Goal: Ask a question

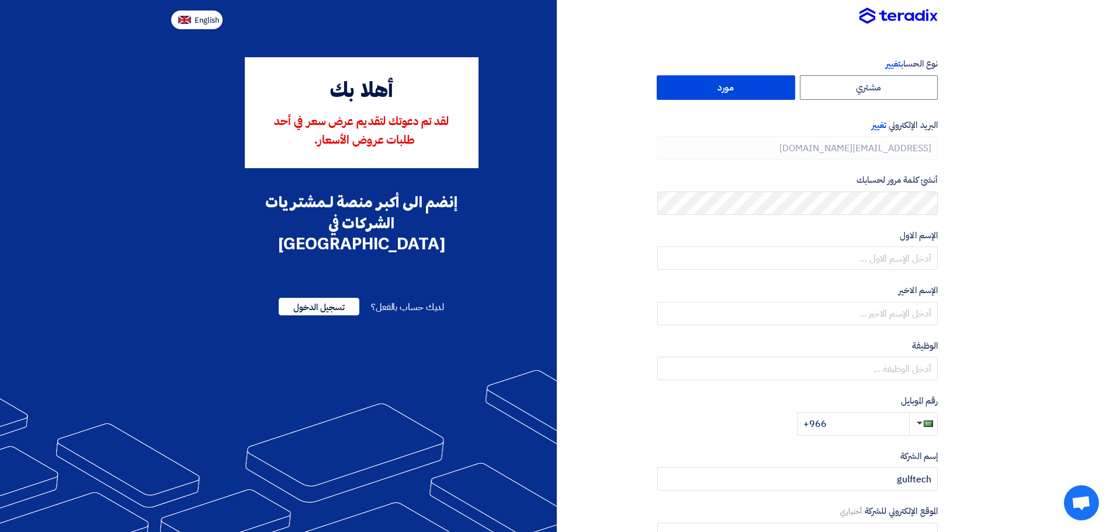
click at [200, 20] on span "English" at bounding box center [207, 20] width 25 height 8
type input "Register"
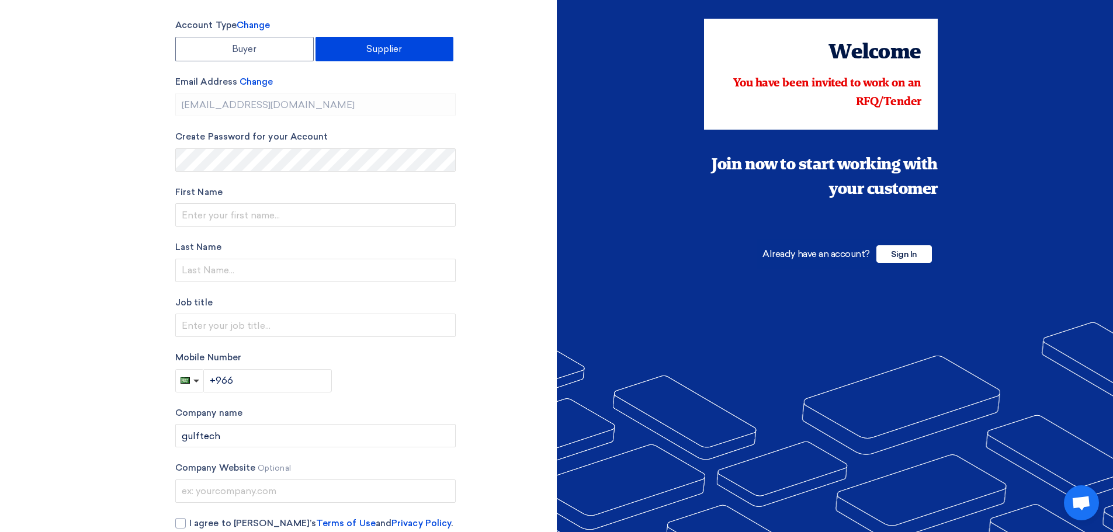
scroll to position [58, 0]
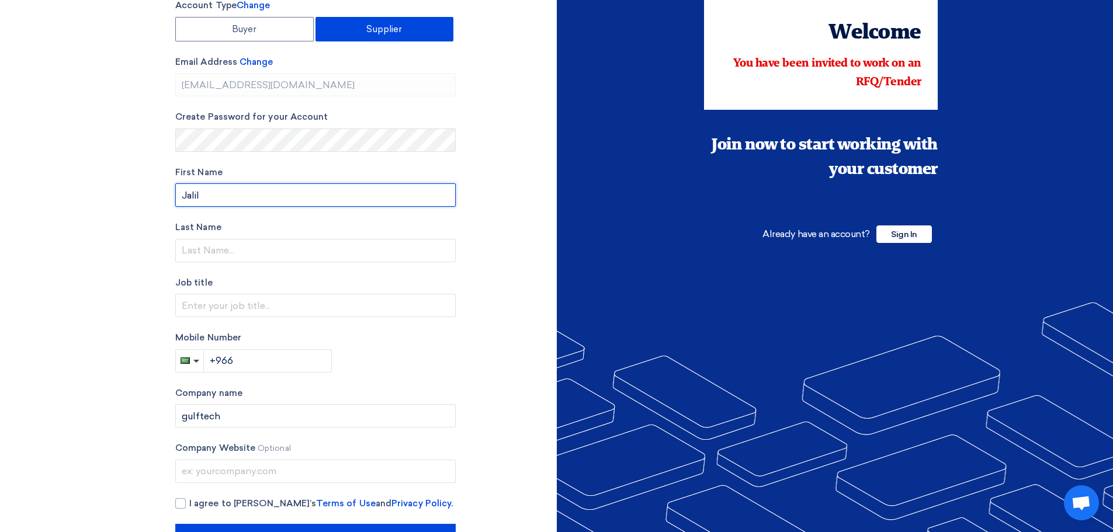
type input "Jalil"
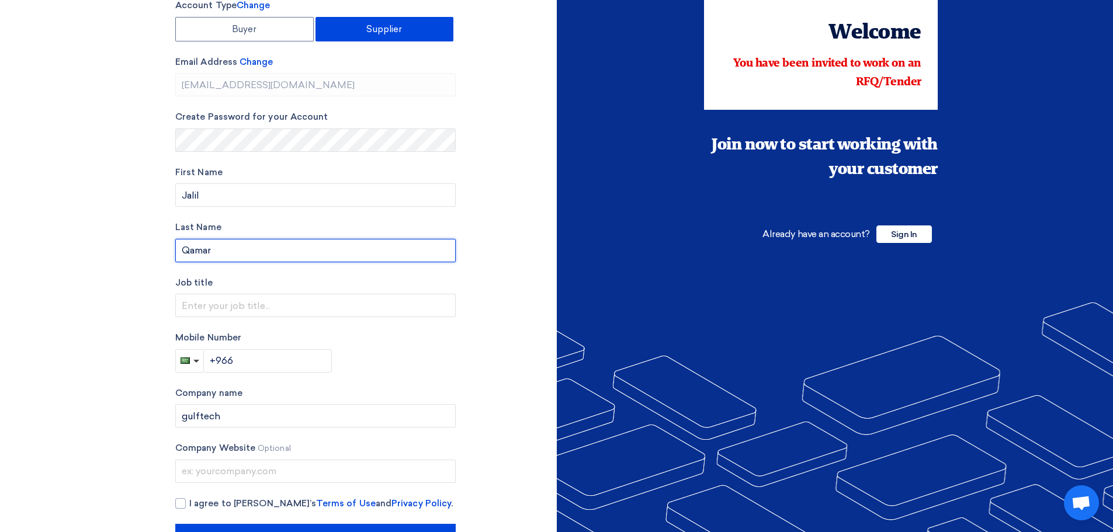
type input "Qamar"
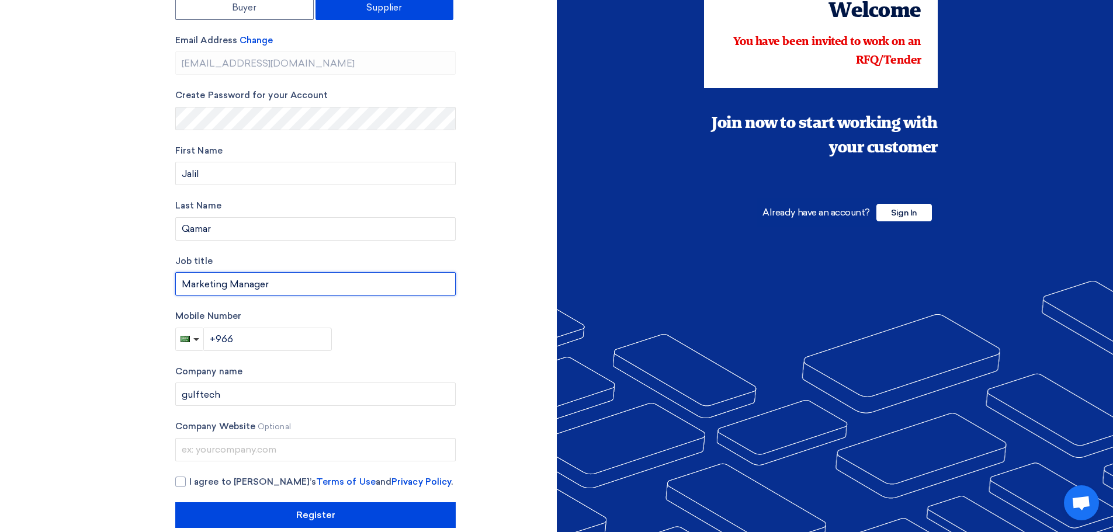
scroll to position [99, 0]
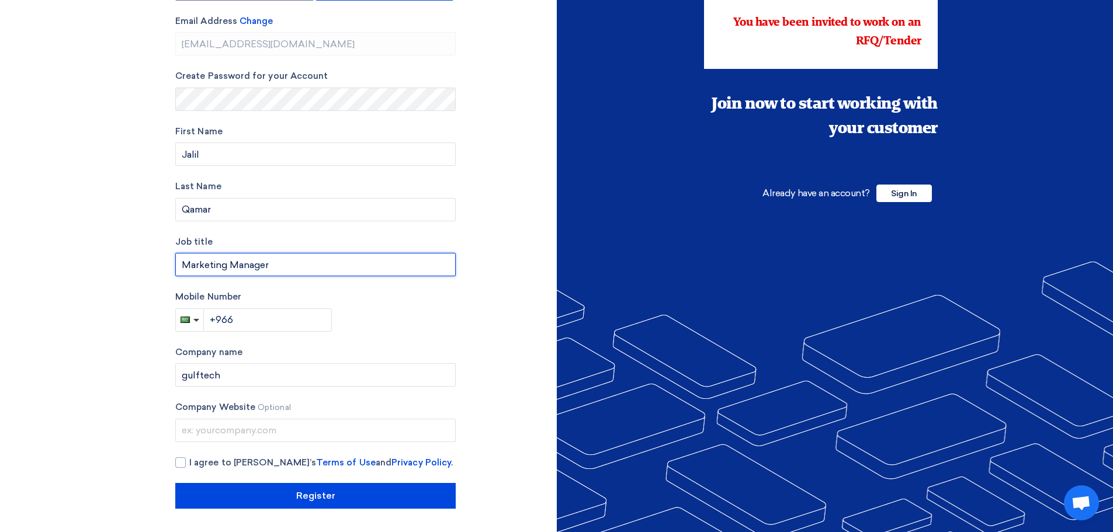
type input "Marketing Manager"
click at [262, 320] on input "+966" at bounding box center [268, 319] width 129 height 23
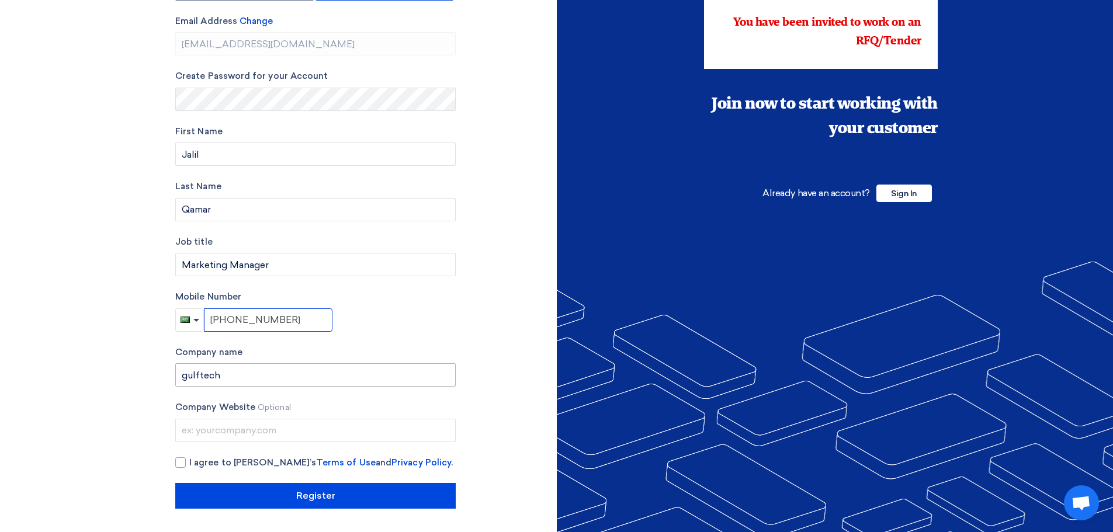
type input "[PHONE_NUMBER]"
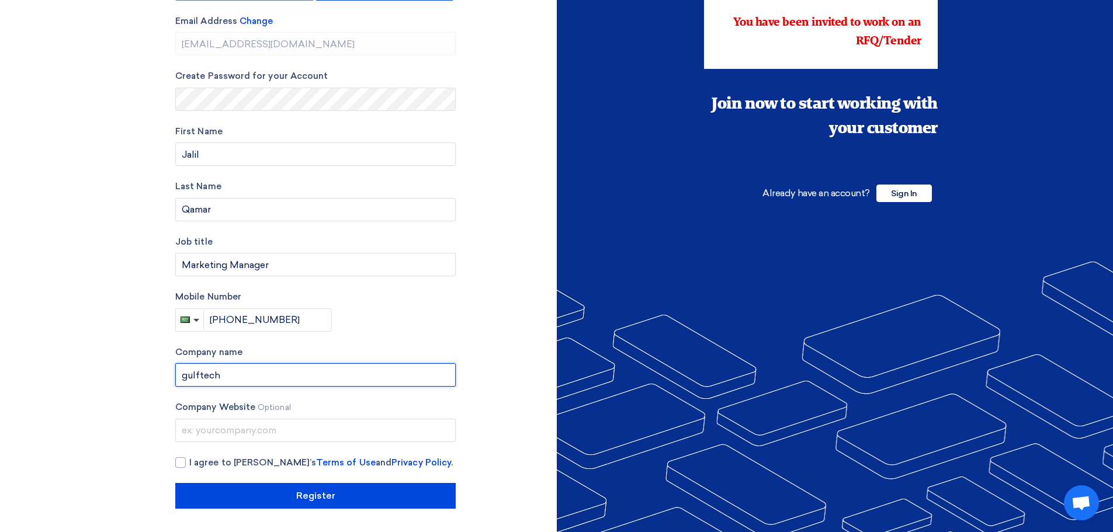
click at [264, 376] on input "gulftech" at bounding box center [315, 374] width 280 height 23
type input "Gulf Tech Information Technology Co."
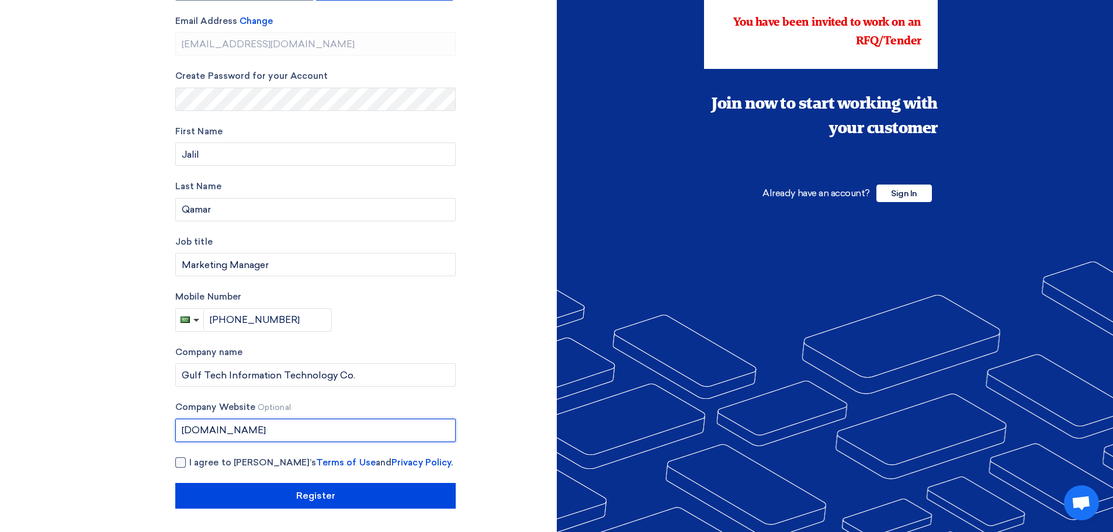
type input "[DOMAIN_NAME]"
click at [221, 463] on span "I agree to [PERSON_NAME]’s Terms of Use and Privacy Policy ." at bounding box center [321, 462] width 264 height 13
click at [221, 463] on input "I agree to [PERSON_NAME]’s Terms of Use and Privacy Policy ." at bounding box center [329, 467] width 280 height 23
checkbox input "true"
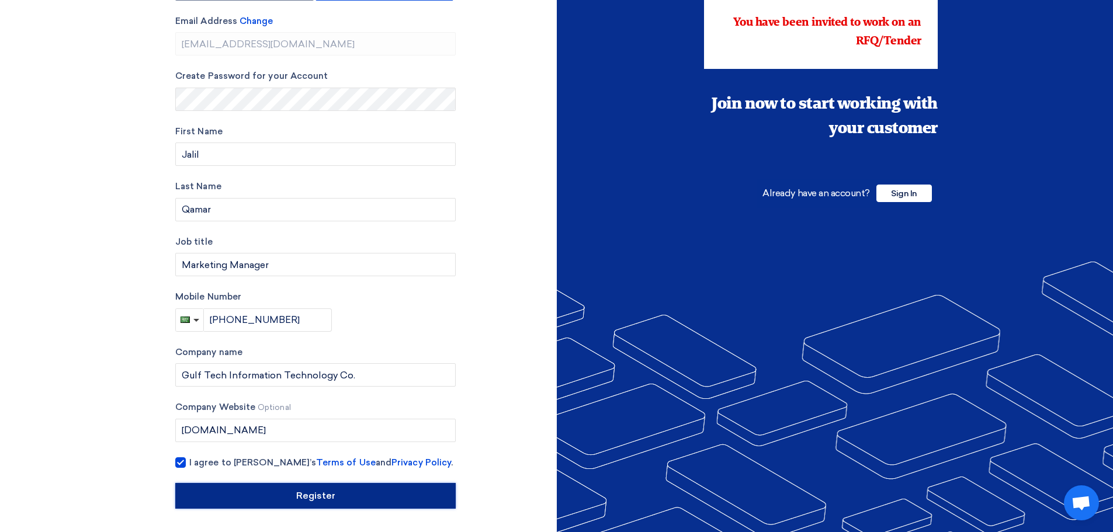
click at [282, 497] on input "Register" at bounding box center [315, 496] width 280 height 26
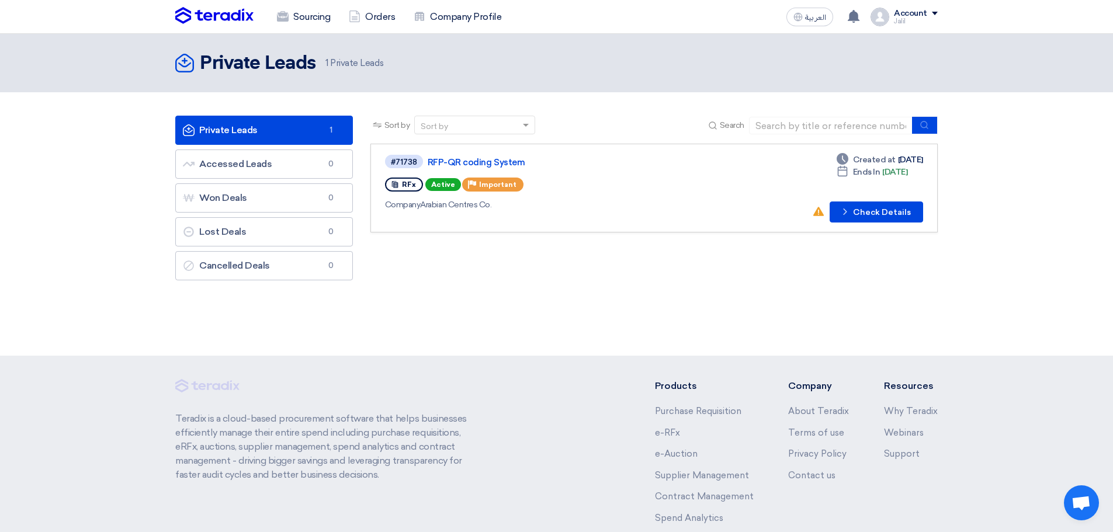
click at [234, 129] on link "Private Leads Private Leads 1" at bounding box center [264, 130] width 178 height 29
click at [488, 162] on link "RFP-QR coding System" at bounding box center [574, 162] width 292 height 11
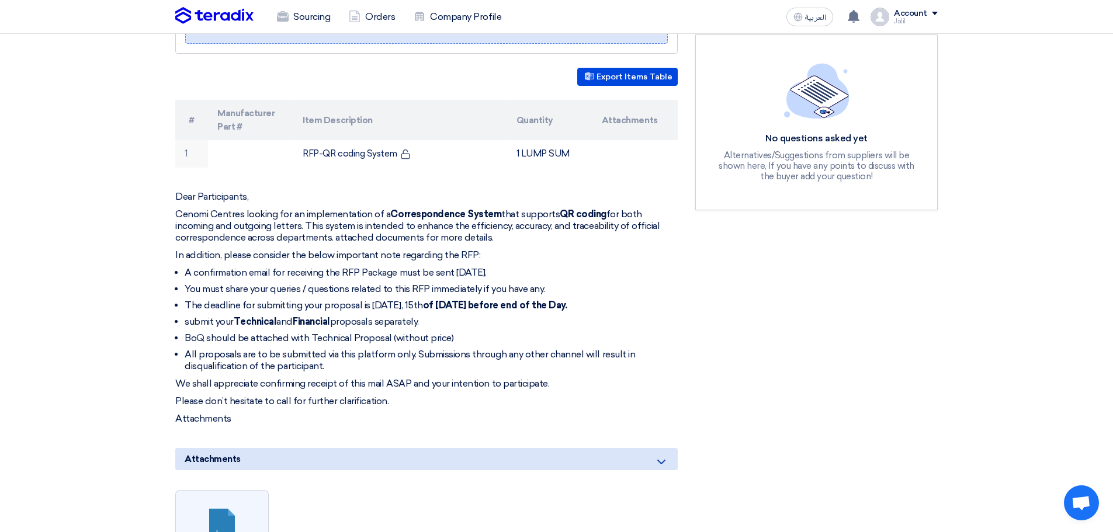
scroll to position [292, 0]
click at [927, 16] on div "Account" at bounding box center [916, 14] width 44 height 10
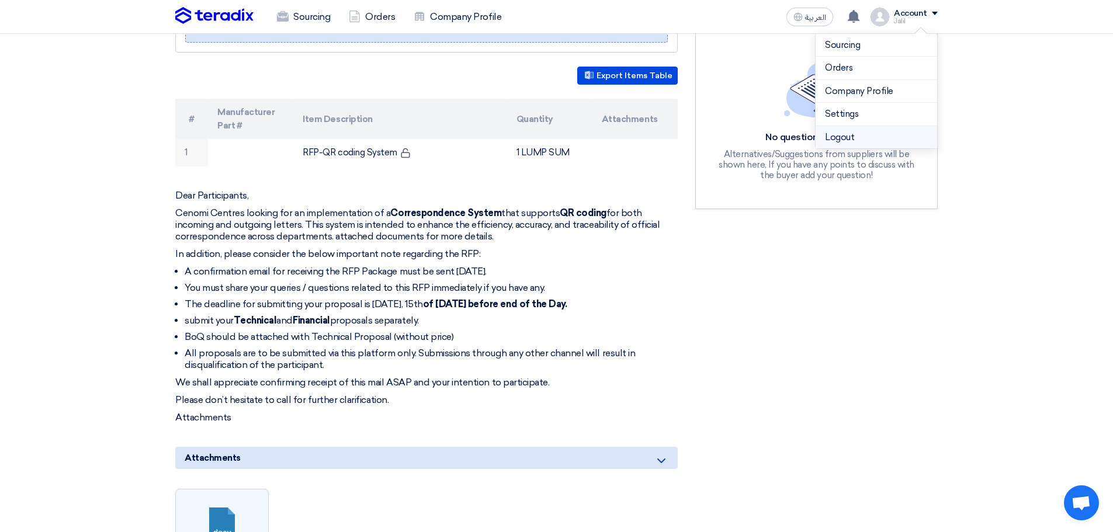
click at [837, 135] on li "Logout" at bounding box center [877, 137] width 122 height 23
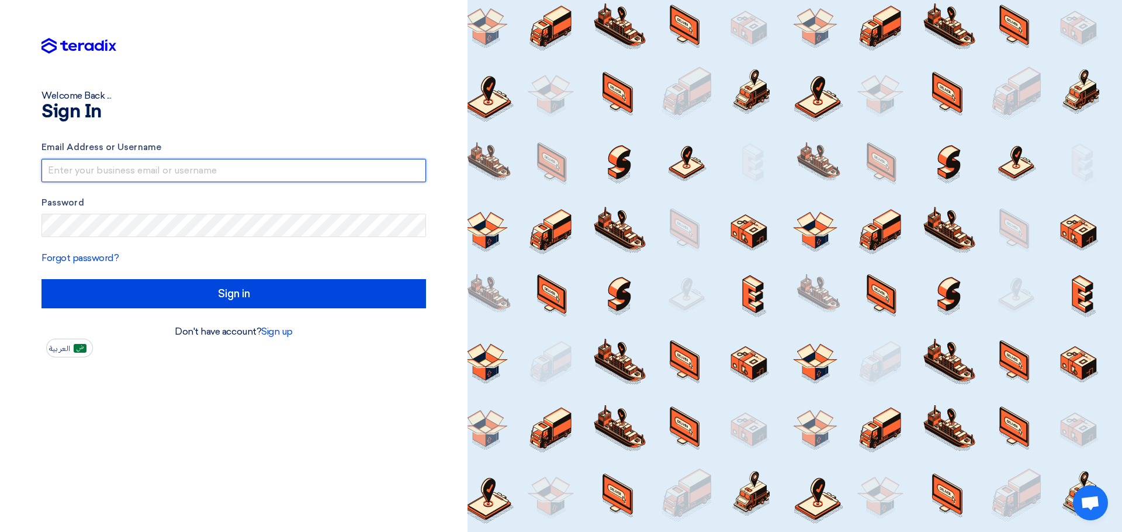
type input "[EMAIL_ADDRESS][DOMAIN_NAME]"
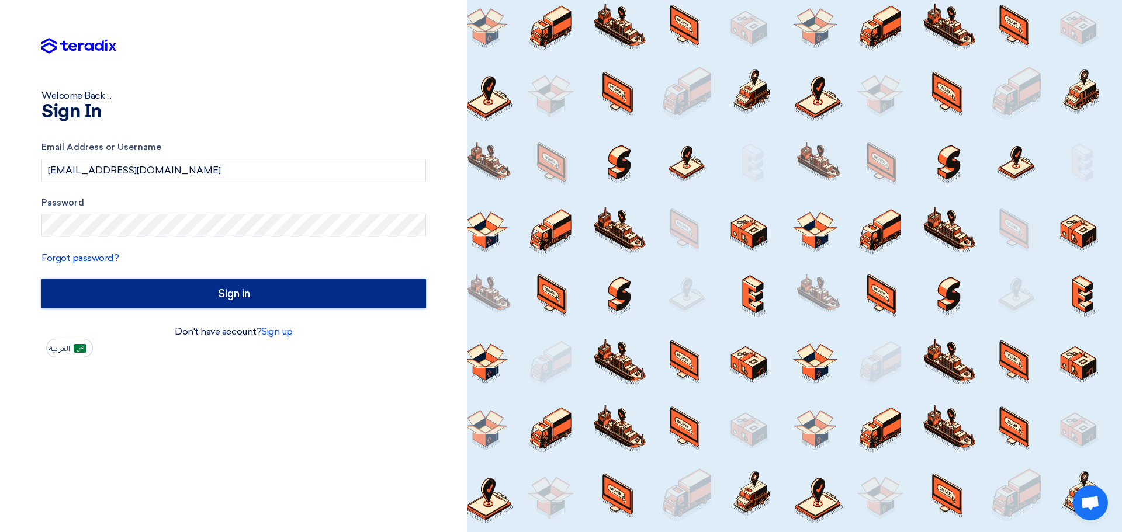
click at [212, 301] on input "Sign in" at bounding box center [233, 293] width 384 height 29
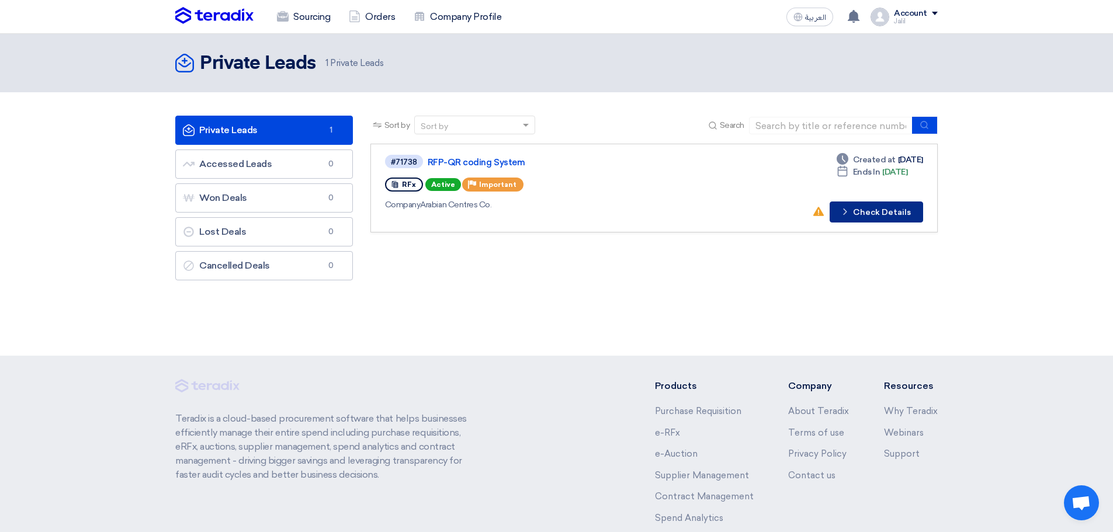
click at [876, 217] on button "Check details Check Details" at bounding box center [876, 212] width 93 height 21
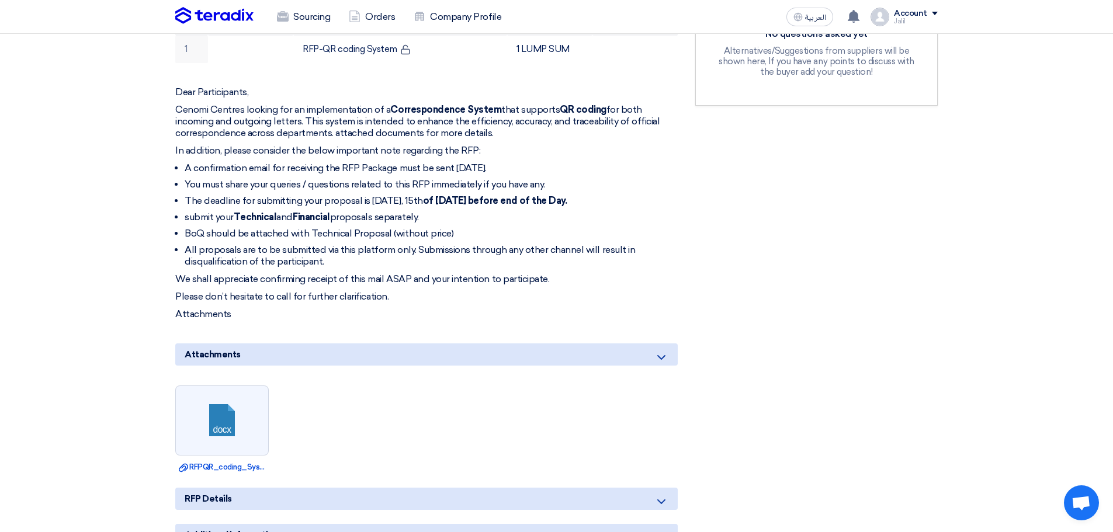
scroll to position [467, 0]
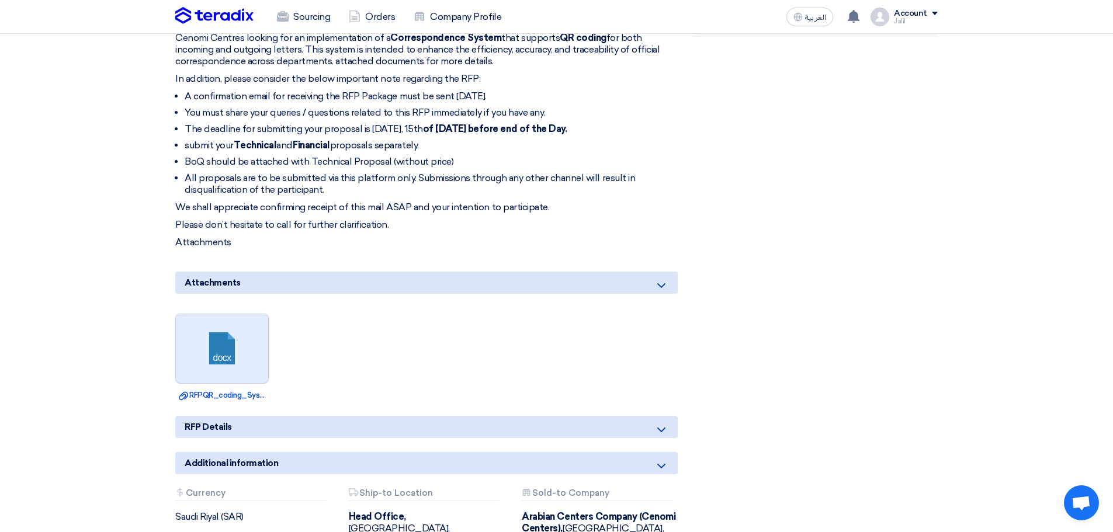
click at [235, 345] on link at bounding box center [222, 349] width 93 height 70
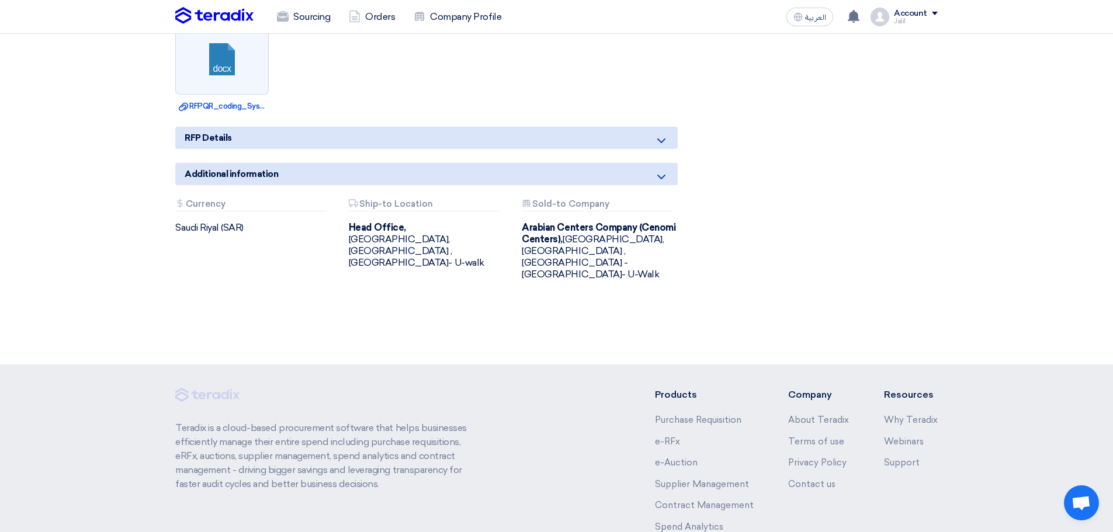
scroll to position [760, 0]
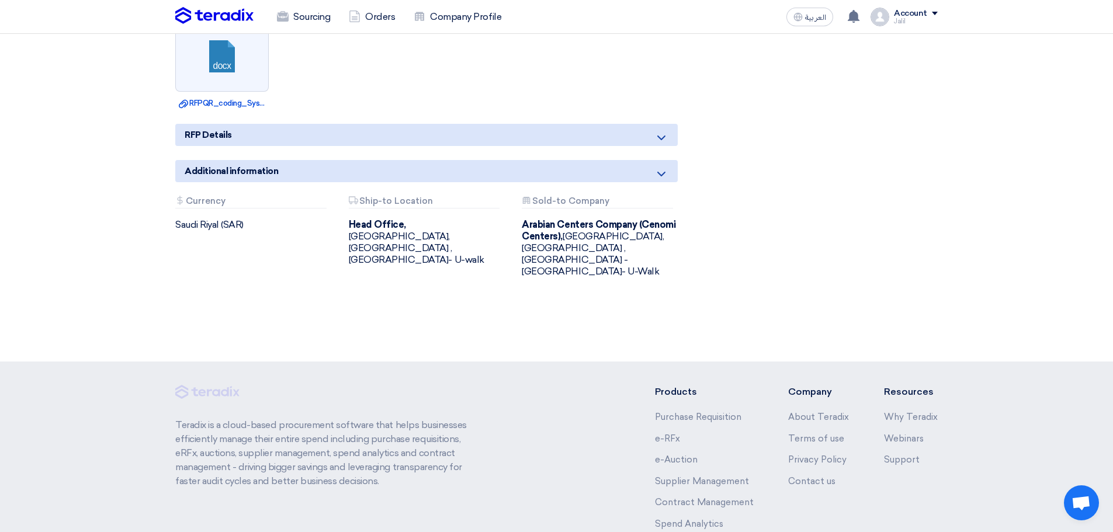
click at [263, 124] on div "RFP Details" at bounding box center [426, 135] width 502 height 22
click at [664, 136] on use at bounding box center [661, 138] width 8 height 5
click at [651, 160] on div "Additional information" at bounding box center [426, 171] width 502 height 22
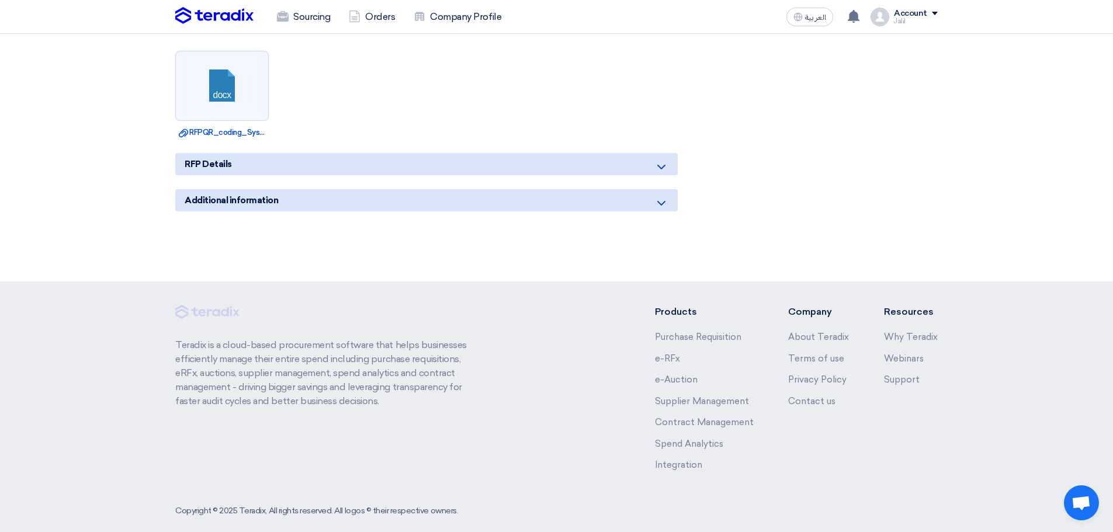
click at [652, 189] on div "Additional information" at bounding box center [426, 200] width 502 height 22
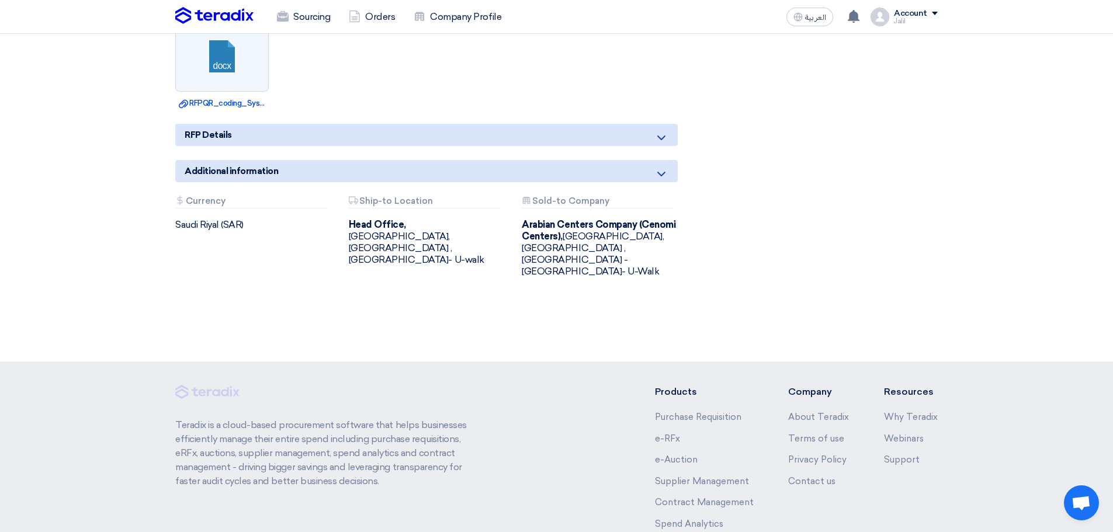
click at [656, 131] on icon at bounding box center [661, 138] width 14 height 14
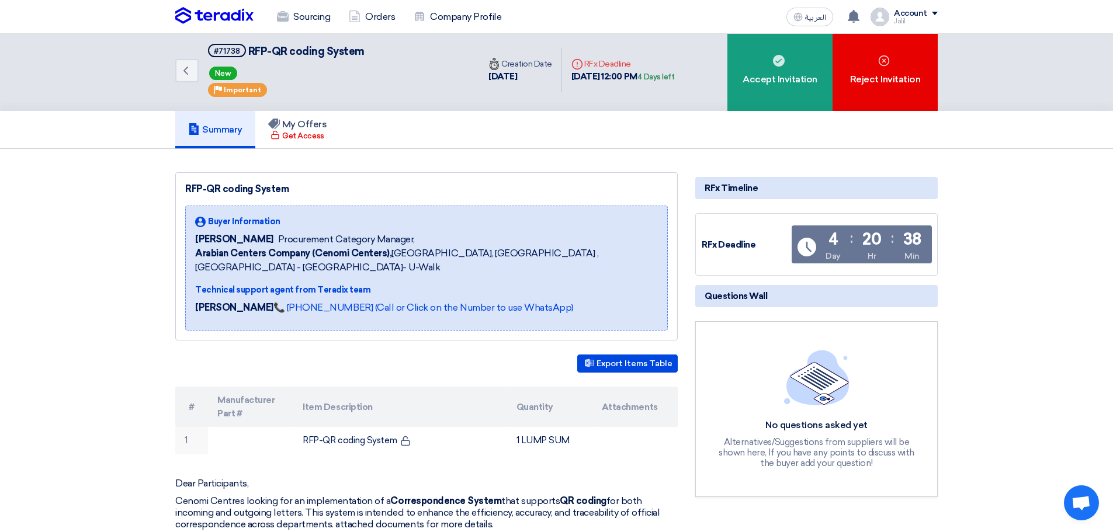
scroll to position [0, 0]
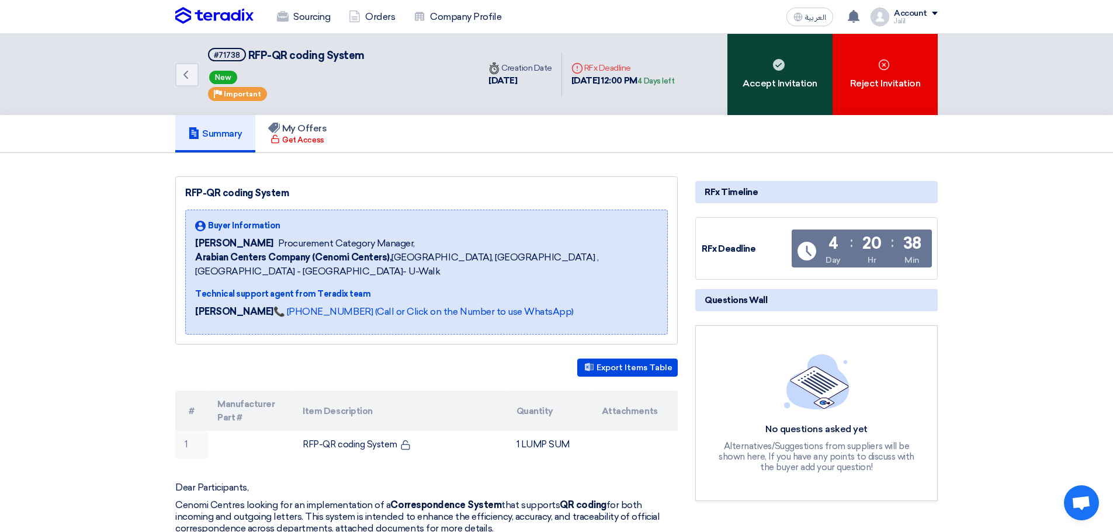
click at [775, 70] on icon at bounding box center [779, 65] width 12 height 12
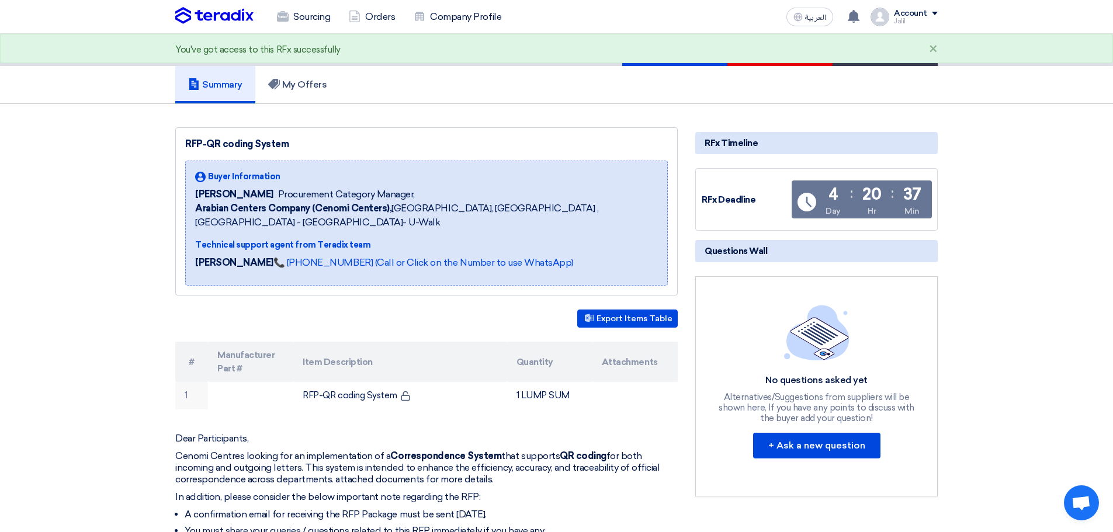
scroll to position [117, 0]
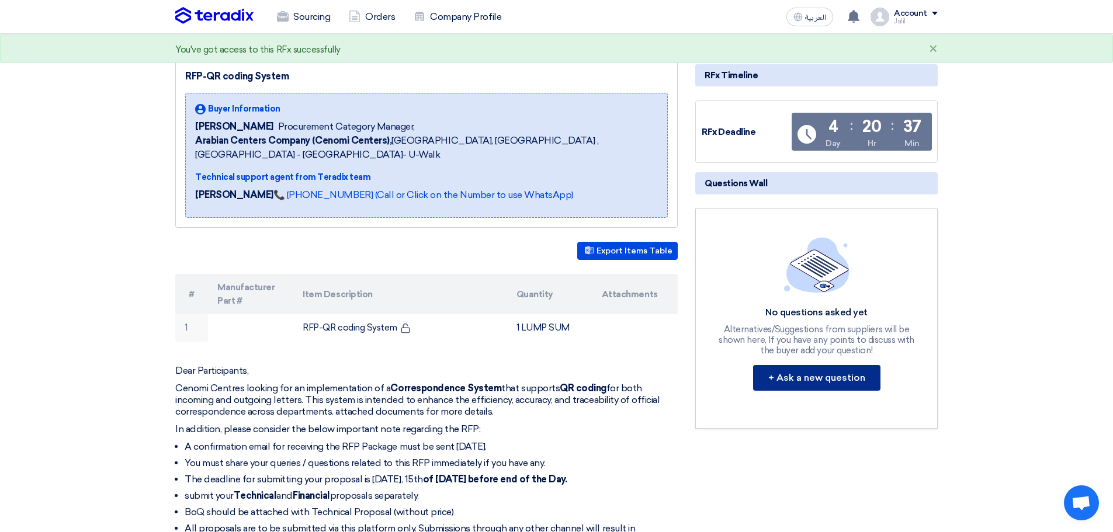
click at [824, 379] on button "+ Ask a new question" at bounding box center [816, 378] width 127 height 26
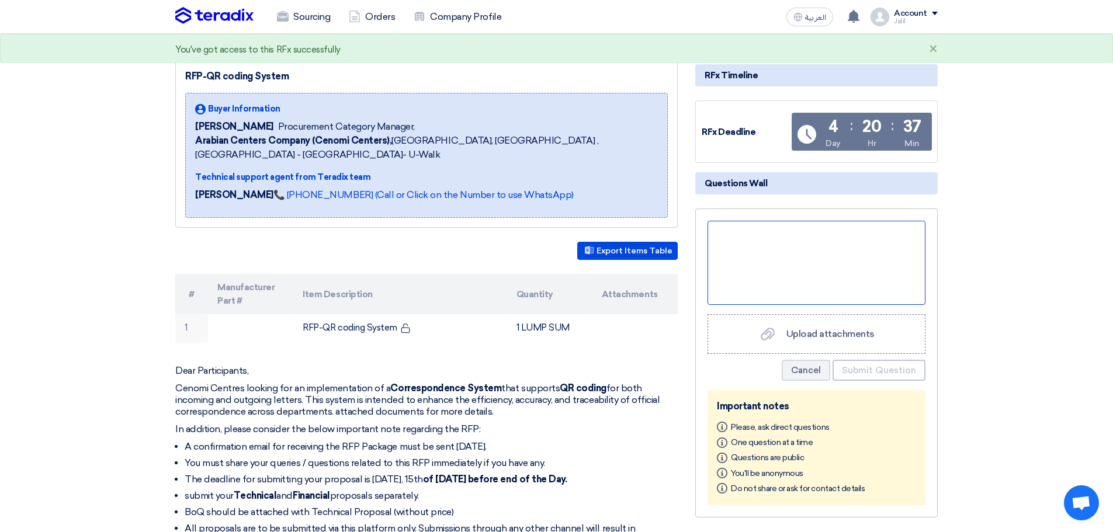
click at [841, 261] on div at bounding box center [817, 263] width 218 height 84
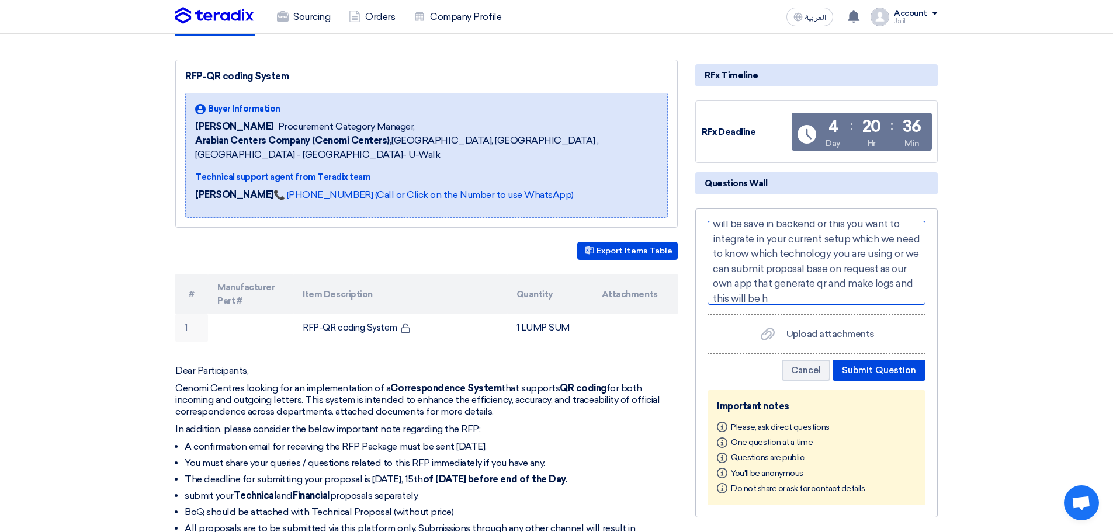
scroll to position [84, 0]
copy div "we need to confirm this software app is web-base and its genearte qr code as pe…"
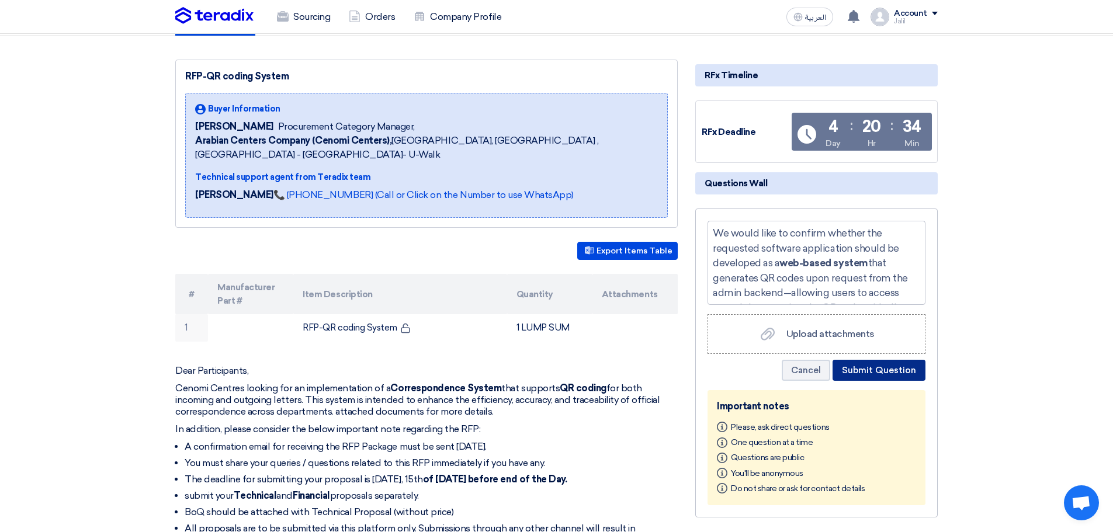
click at [879, 373] on button "Submit Question" at bounding box center [879, 370] width 93 height 21
